Goal: Information Seeking & Learning: Learn about a topic

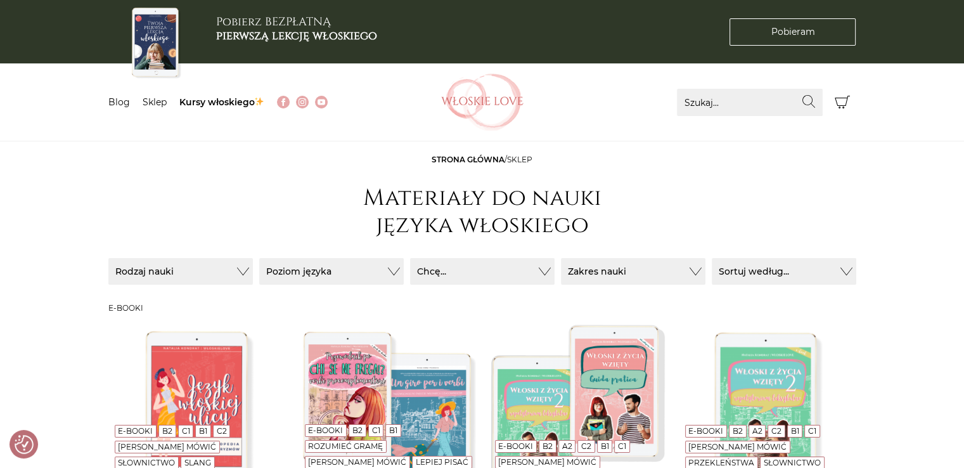
click at [492, 98] on img at bounding box center [482, 102] width 82 height 57
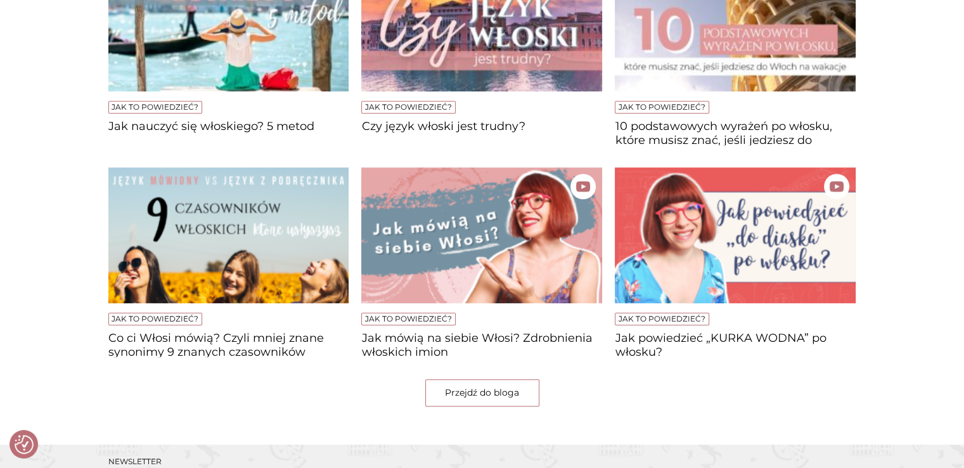
scroll to position [1077, 0]
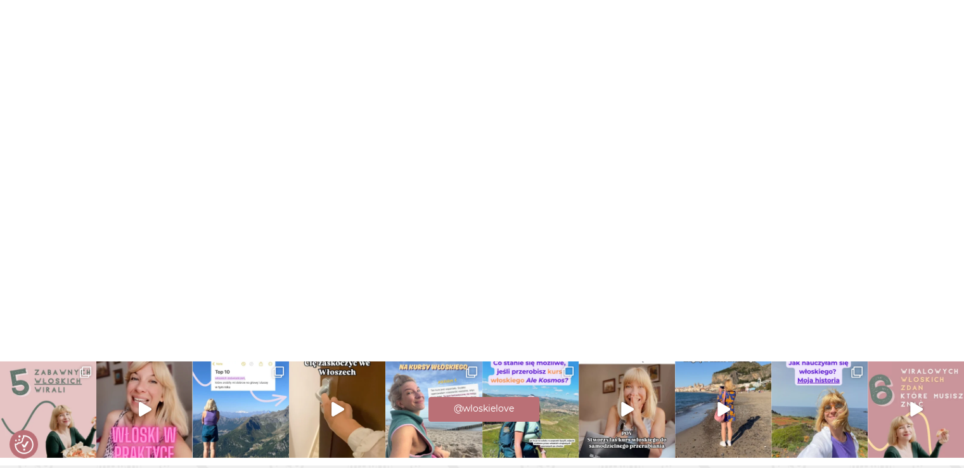
scroll to position [3898, 0]
